Goal: Information Seeking & Learning: Learn about a topic

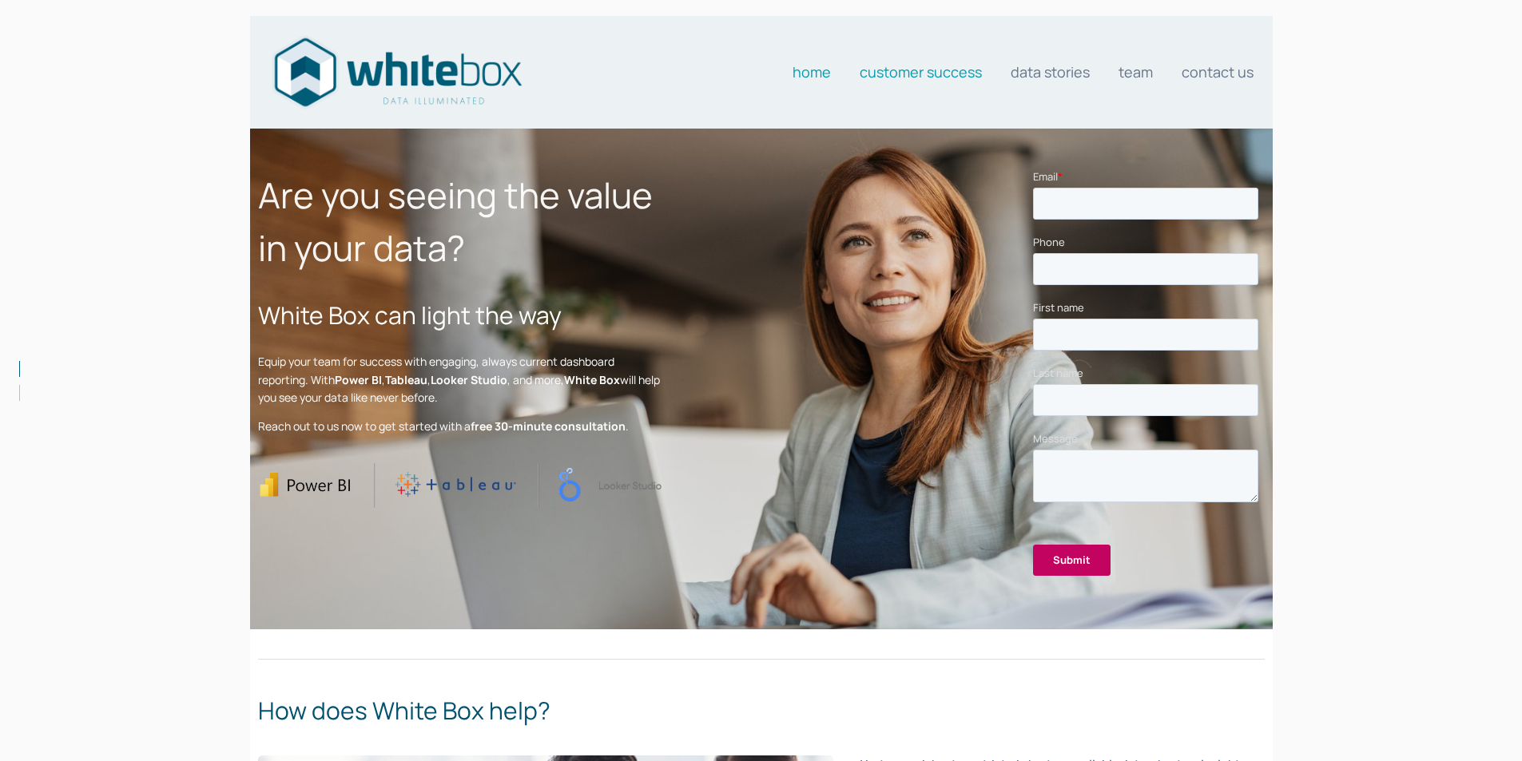
click at [904, 70] on link "Customer Success" at bounding box center [921, 72] width 122 height 32
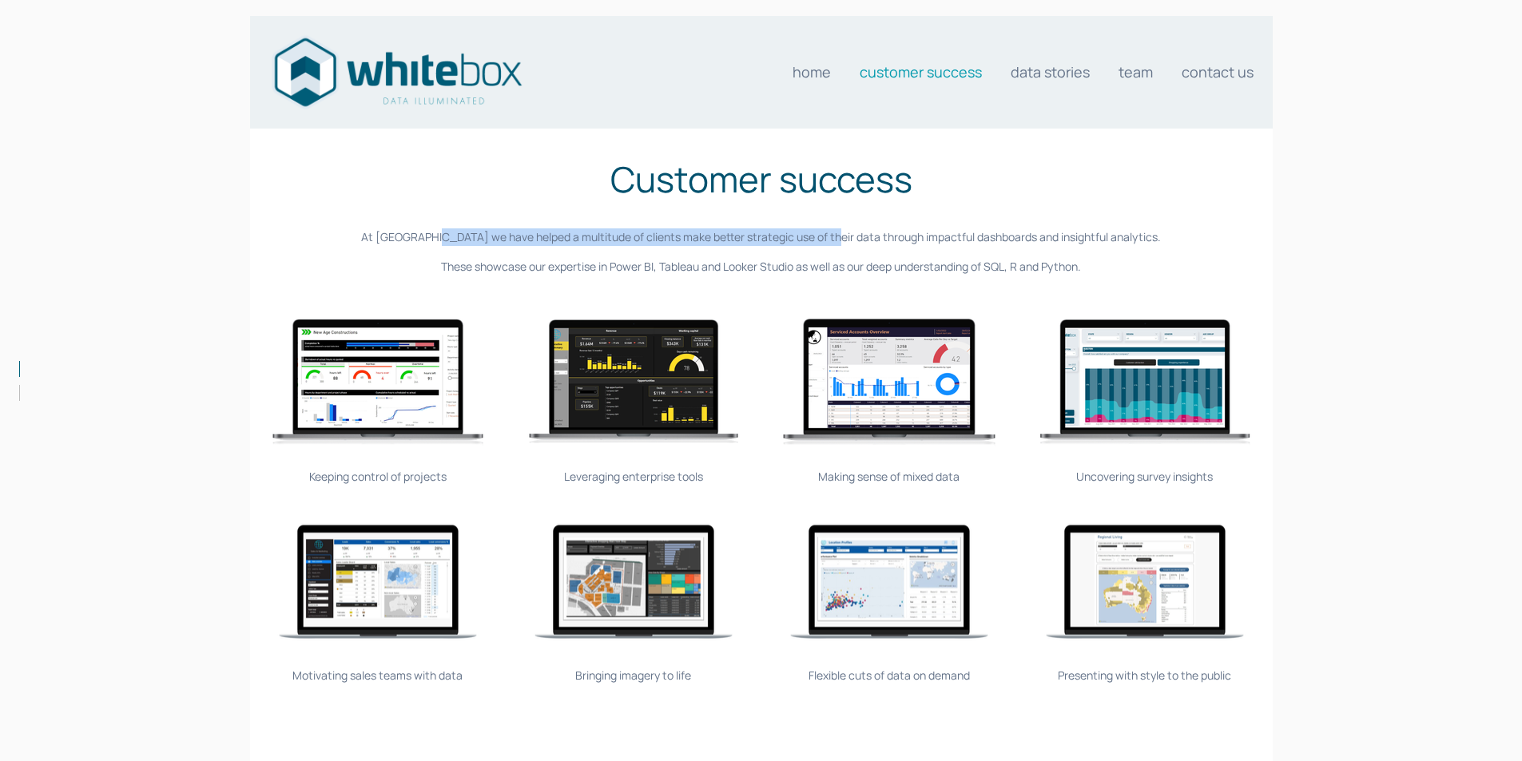
drag, startPoint x: 462, startPoint y: 237, endPoint x: 846, endPoint y: 237, distance: 384.3
click at [846, 237] on p "At White Box we have helped a multitude of clients make better strategic use of…" at bounding box center [761, 238] width 1007 height 18
copy p "we have helped a multitude of clients make better strategic use of their data"
click at [654, 237] on p "At White Box we have helped a multitude of clients make better strategic use of…" at bounding box center [761, 238] width 1007 height 18
click at [847, 237] on p "At White Box we have helped a multitude of clients make better strategic use of…" at bounding box center [761, 238] width 1007 height 18
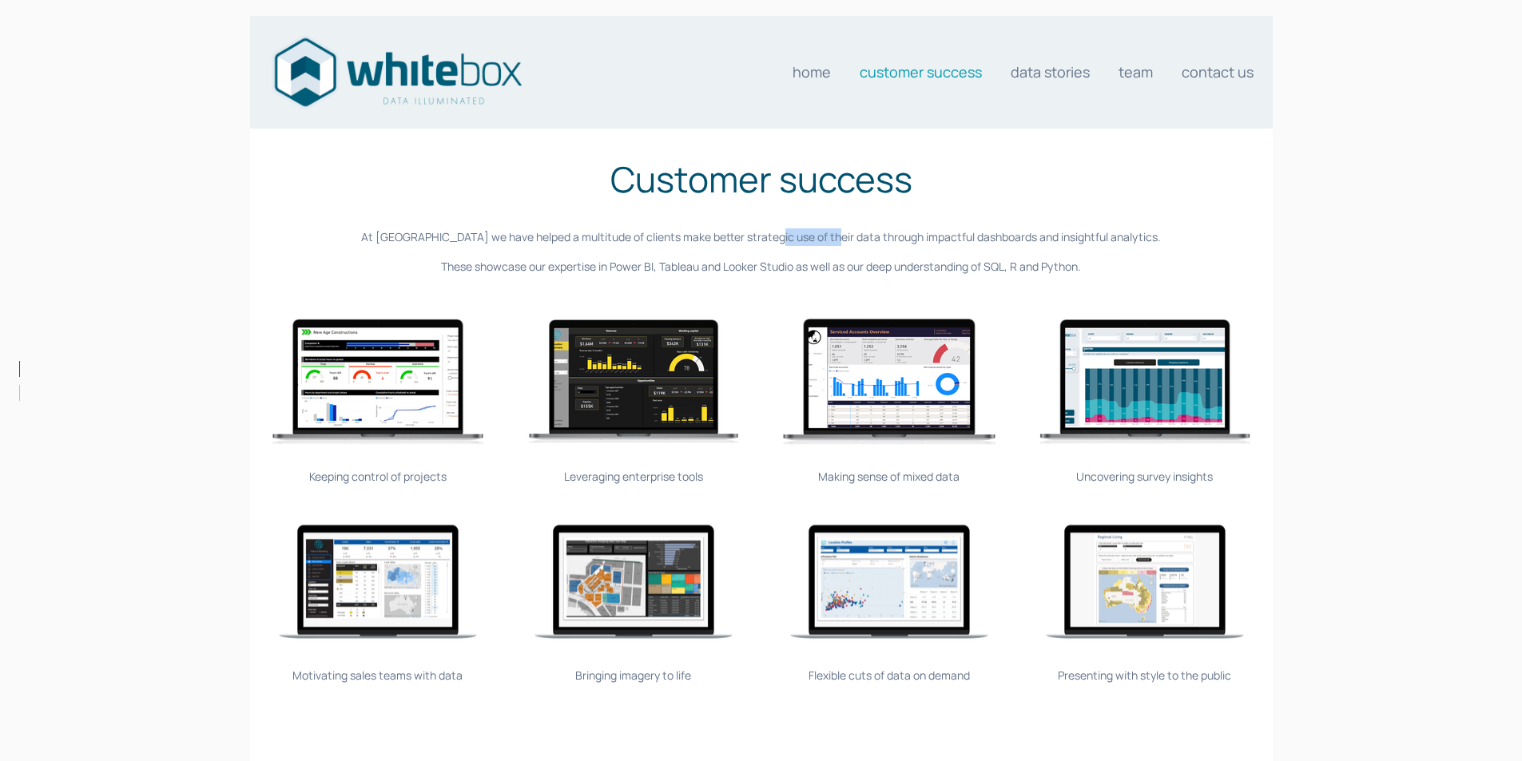
drag, startPoint x: 847, startPoint y: 235, endPoint x: 790, endPoint y: 235, distance: 56.7
click at [790, 235] on p "At White Box we have helped a multitude of clients make better strategic use of…" at bounding box center [761, 238] width 1007 height 18
click at [1029, 74] on link "Data stories" at bounding box center [1050, 72] width 79 height 32
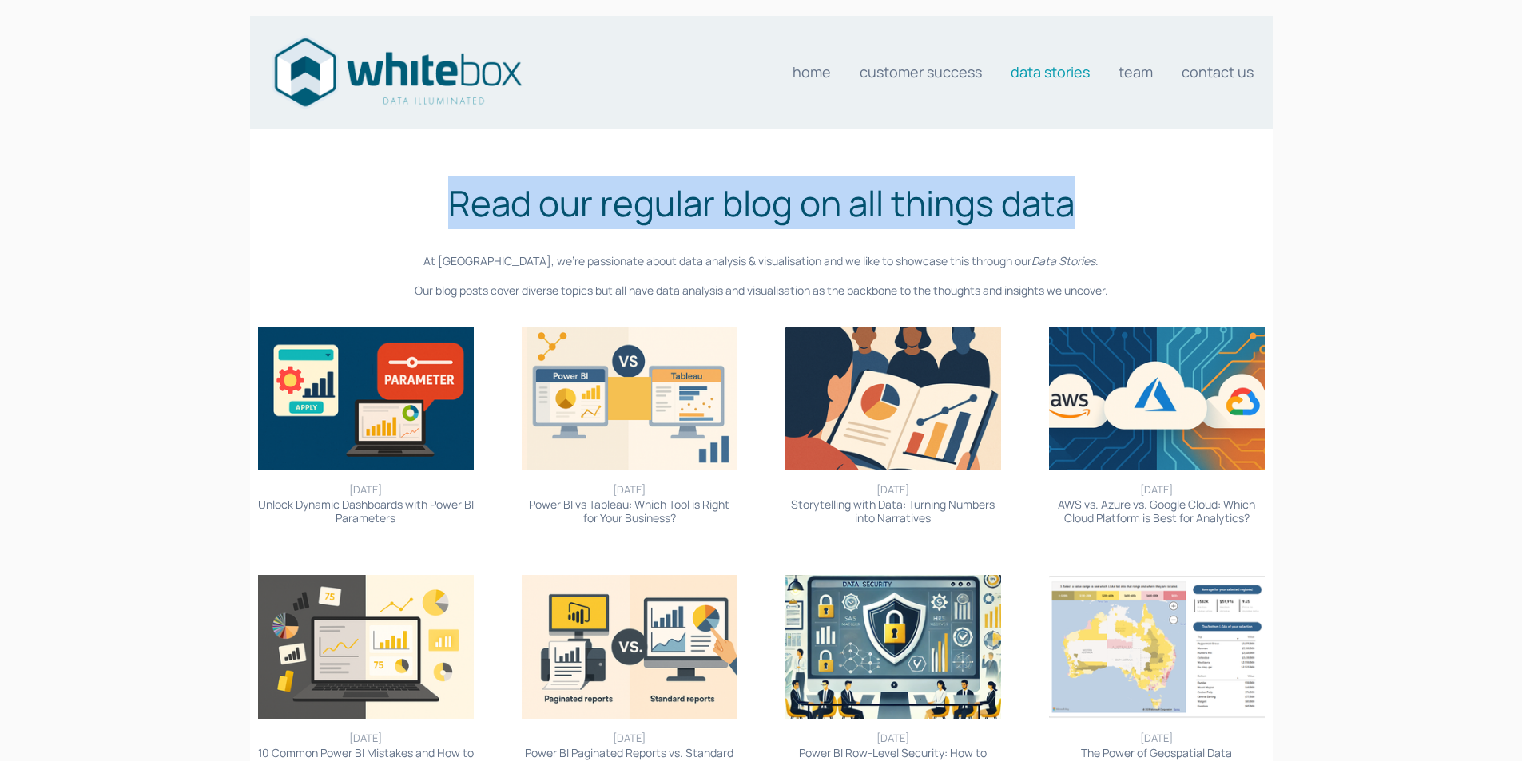
drag, startPoint x: 459, startPoint y: 204, endPoint x: 1072, endPoint y: 203, distance: 612.9
click at [1072, 203] on h1 "Read our regular blog on all things data" at bounding box center [761, 203] width 1007 height 53
copy h1 "Read our regular blog on all things data"
click at [1210, 75] on link "Contact us" at bounding box center [1218, 72] width 72 height 32
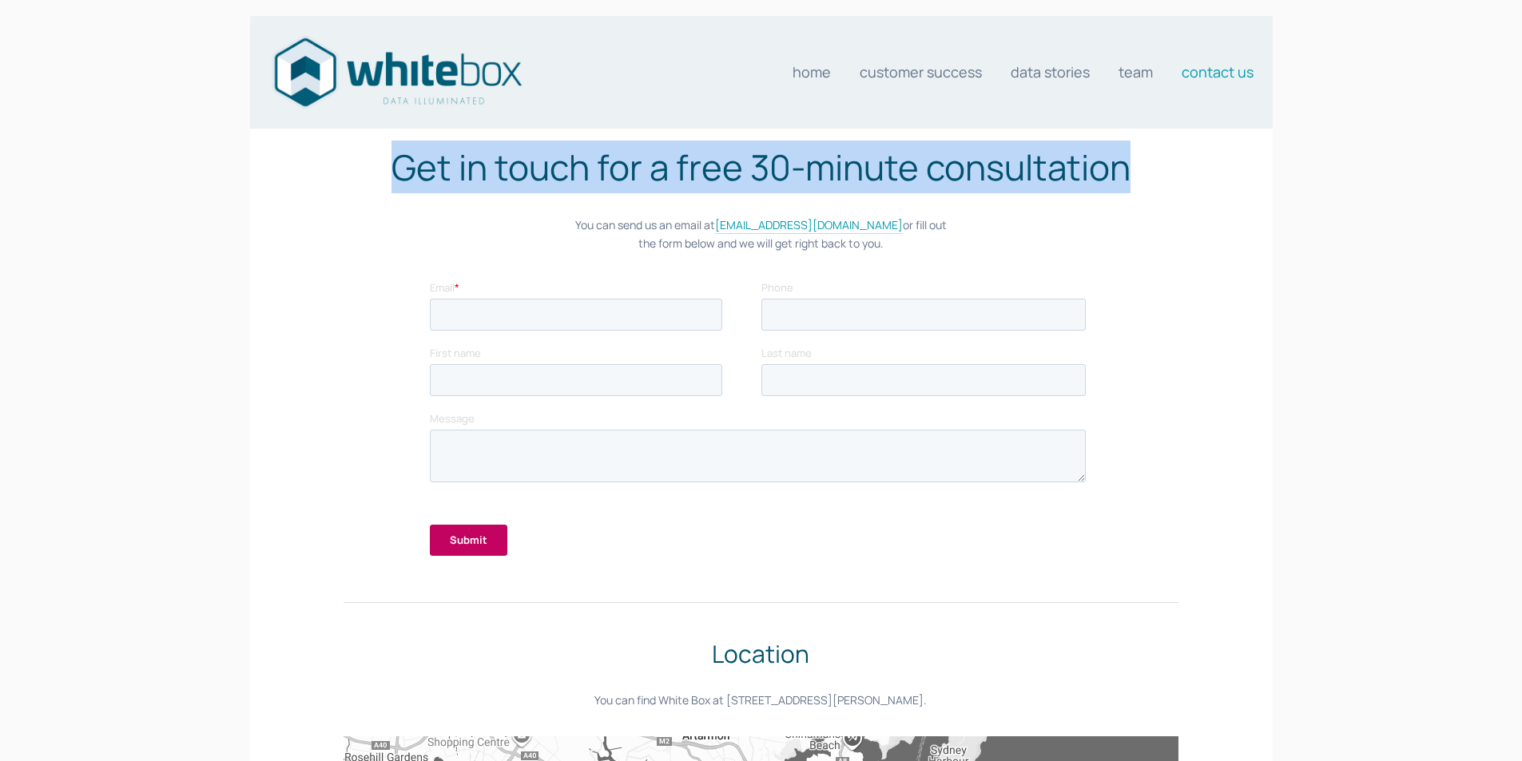
drag, startPoint x: 397, startPoint y: 173, endPoint x: 1120, endPoint y: 175, distance: 723.1
click at [1120, 175] on h1 "Get in touch for a free 30-minute consultation" at bounding box center [761, 167] width 834 height 53
copy h1 "Get in touch for a free 30-minute consultation"
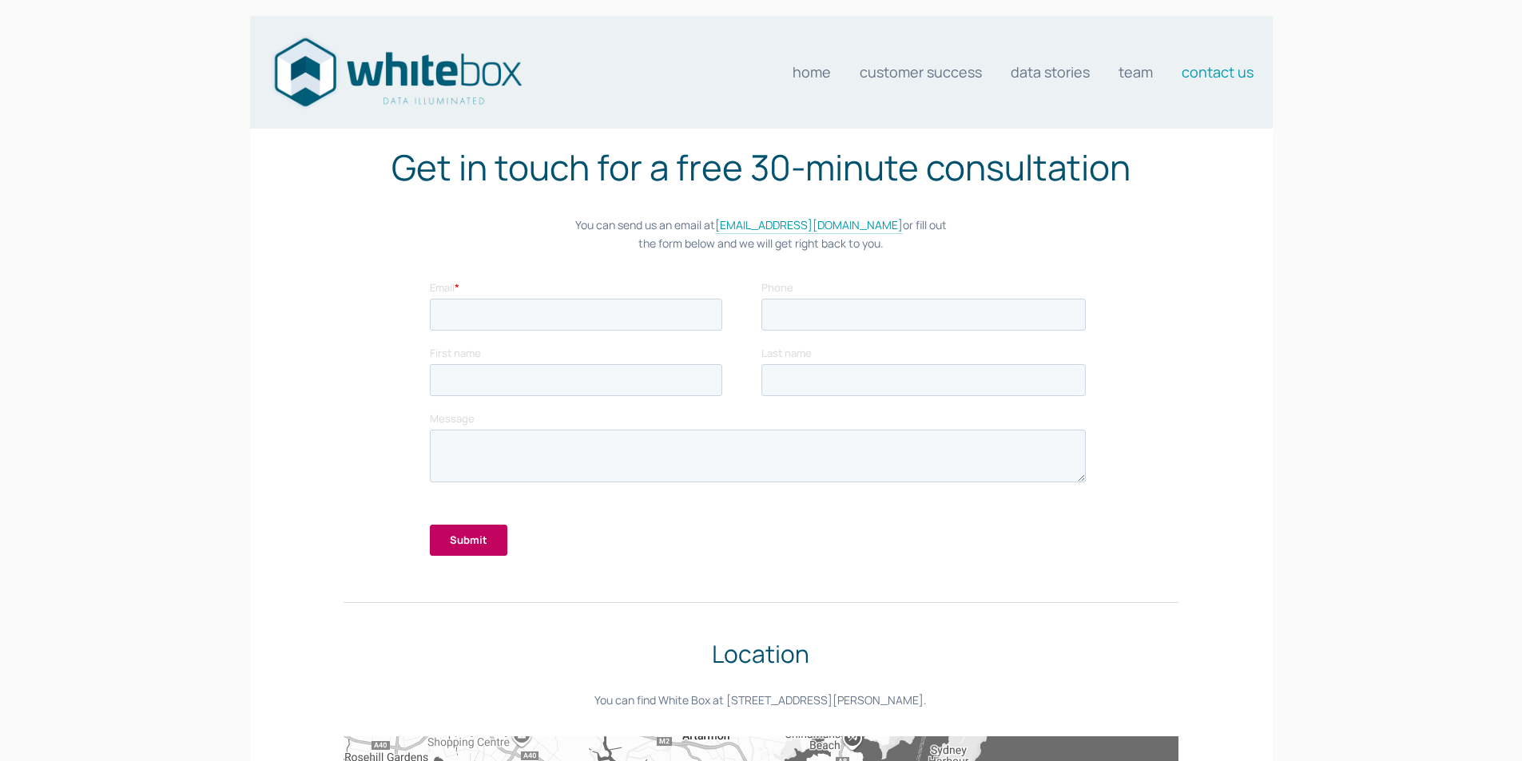
click at [559, 261] on div "Get in touch for a free 30-minute consultation You can send us an email at team…" at bounding box center [760, 203] width 861 height 125
click at [1055, 78] on link "Data stories" at bounding box center [1050, 72] width 79 height 32
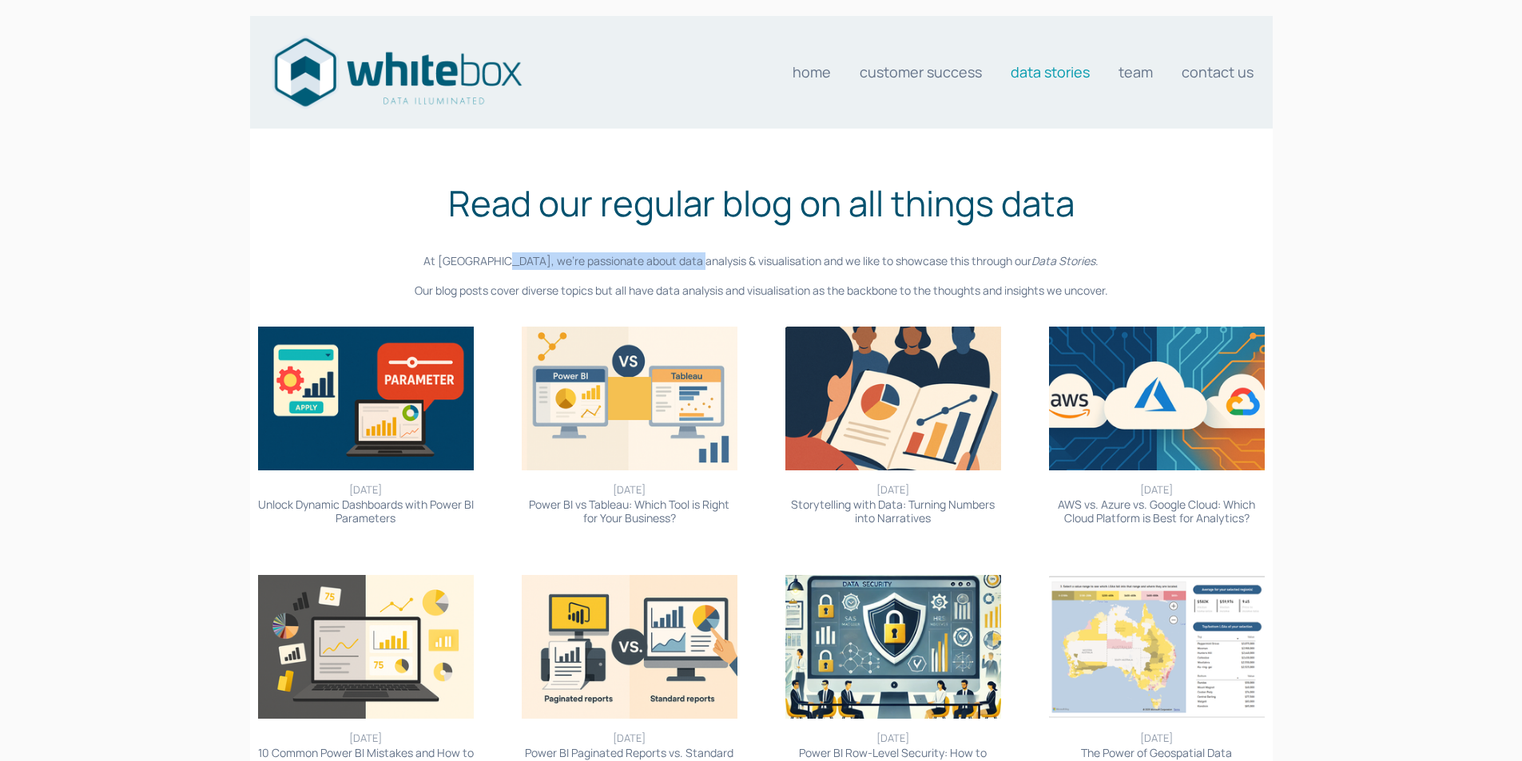
drag, startPoint x: 523, startPoint y: 267, endPoint x: 710, endPoint y: 262, distance: 187.0
click at [710, 262] on p "At [GEOGRAPHIC_DATA], we’re passionate about data analysis & visualisation and …" at bounding box center [761, 261] width 1007 height 18
click at [665, 261] on p "At [GEOGRAPHIC_DATA], we’re passionate about data analysis & visualisation and …" at bounding box center [761, 261] width 1007 height 18
click at [667, 263] on p "At [GEOGRAPHIC_DATA], we’re passionate about data analysis & visualisation and …" at bounding box center [761, 261] width 1007 height 18
copy p "we’re passionate about data"
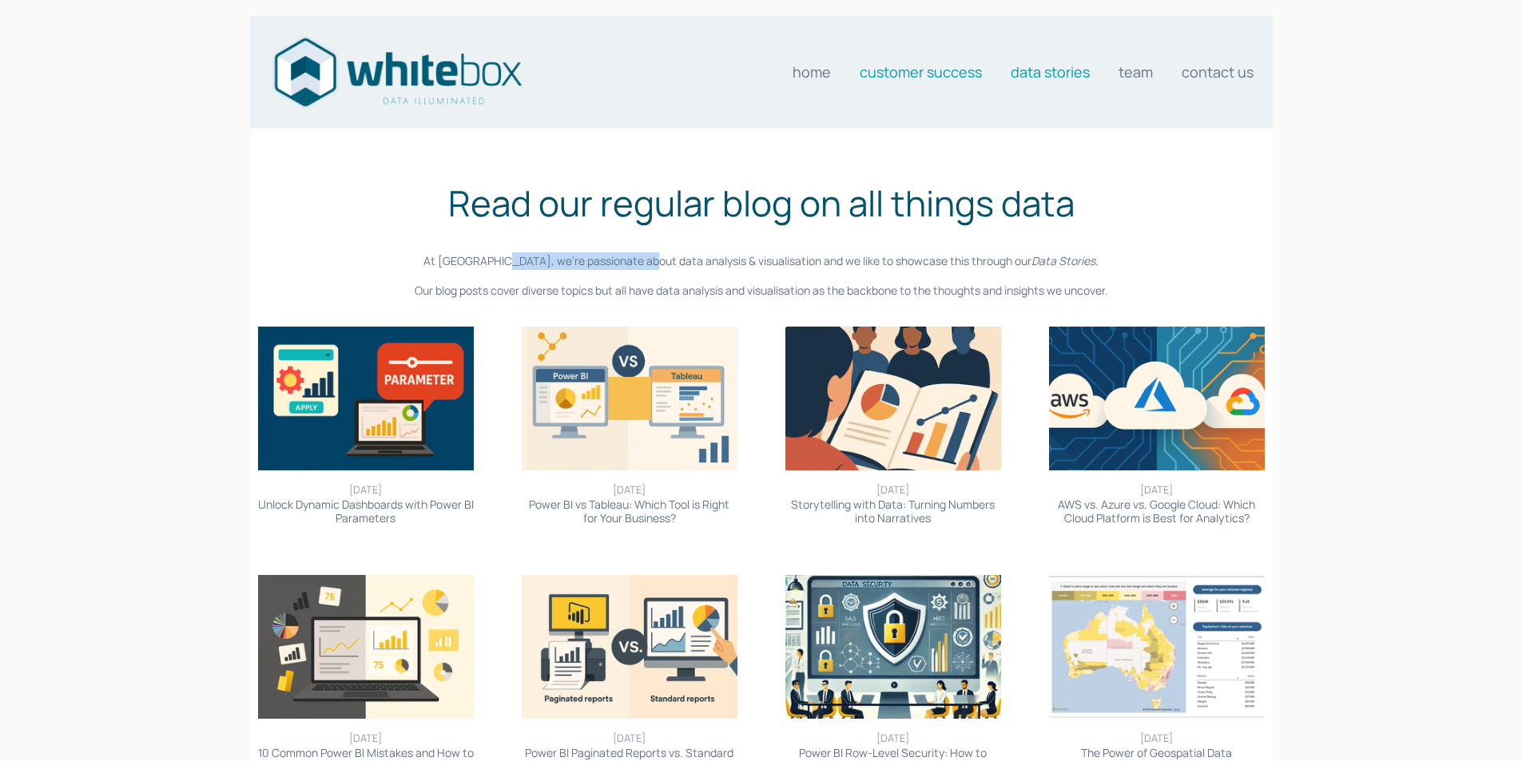
click at [911, 71] on link "Customer Success" at bounding box center [921, 72] width 122 height 32
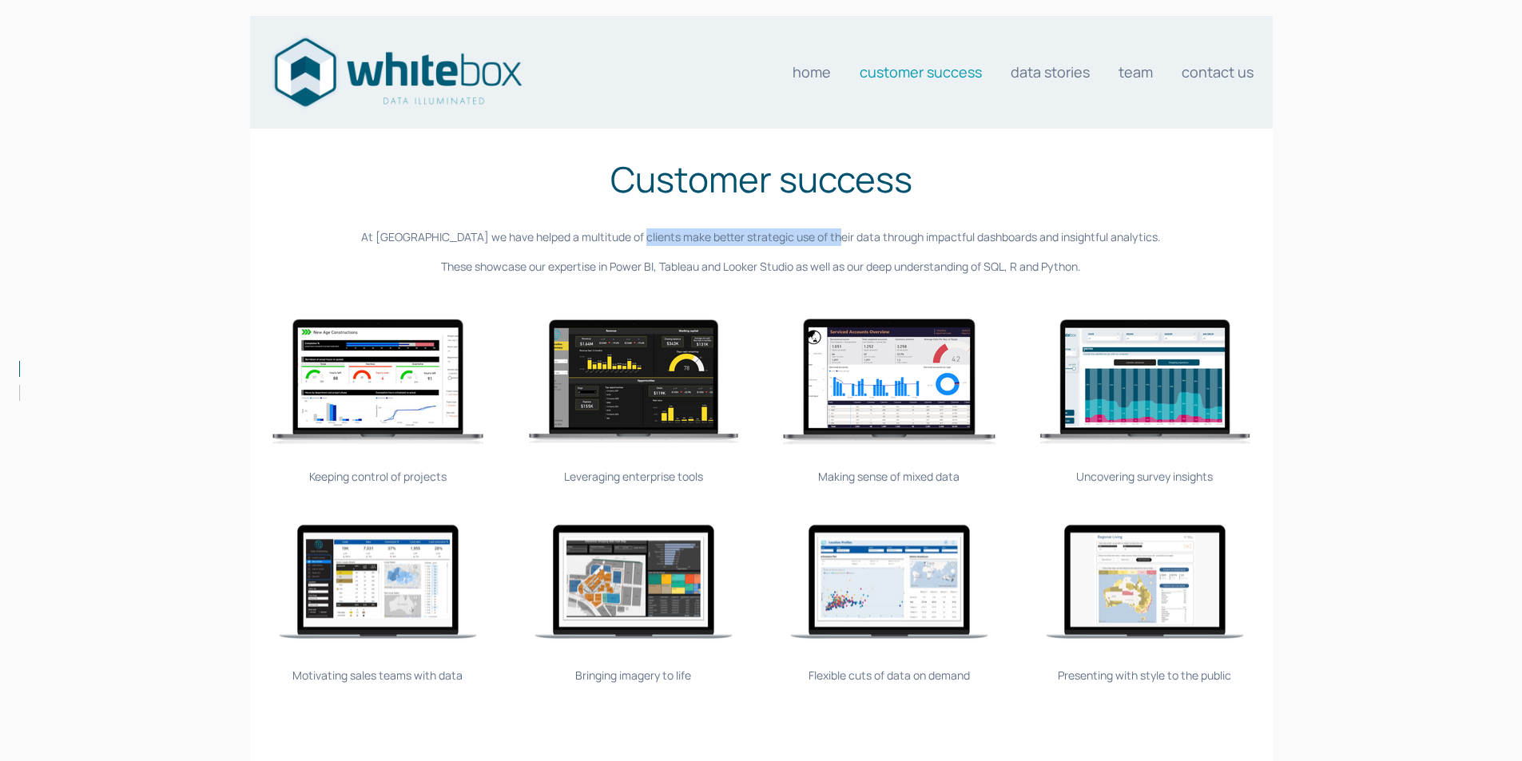
drag, startPoint x: 652, startPoint y: 236, endPoint x: 845, endPoint y: 239, distance: 193.4
click at [845, 239] on p "At [GEOGRAPHIC_DATA] we have helped a multitude of clients make better strategi…" at bounding box center [761, 238] width 1007 height 18
copy p "make better strategic use of their data"
